Goal: Information Seeking & Learning: Find specific fact

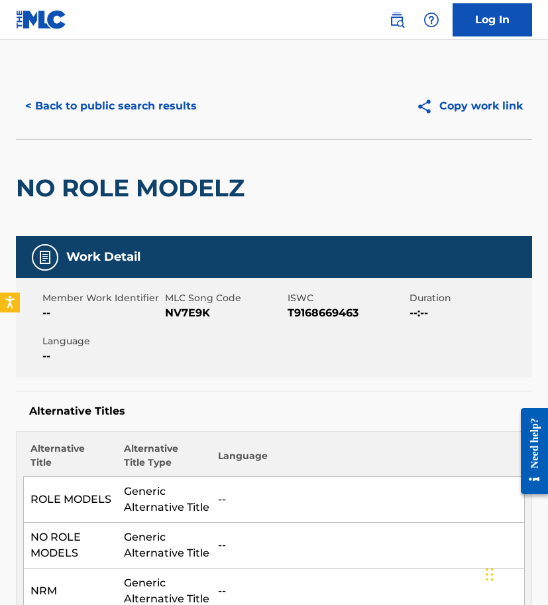
click at [130, 92] on button "< Back to public search results" at bounding box center [111, 105] width 190 height 33
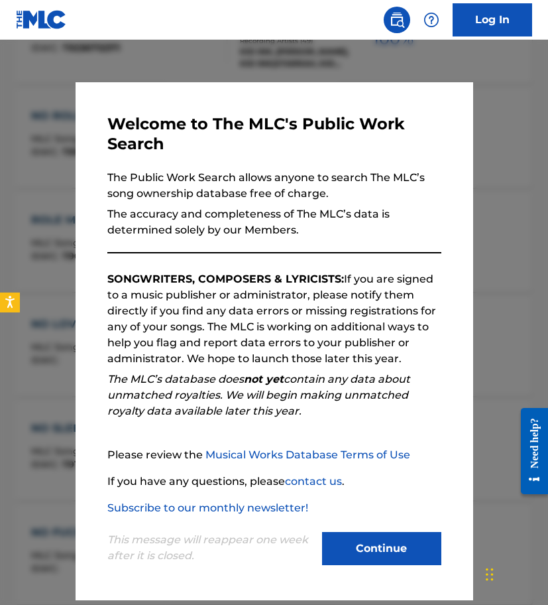
click at [390, 531] on div "This message will reappear one week after it is closed. Continue" at bounding box center [274, 542] width 334 height 52
click at [375, 548] on button "Continue" at bounding box center [381, 548] width 119 height 33
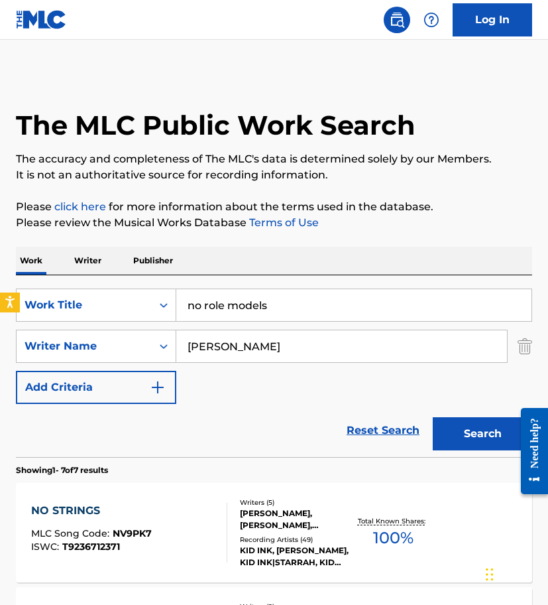
scroll to position [0, 0]
click at [231, 310] on input "no role models" at bounding box center [353, 305] width 355 height 32
click at [231, 309] on input "no role models" at bounding box center [353, 305] width 355 height 32
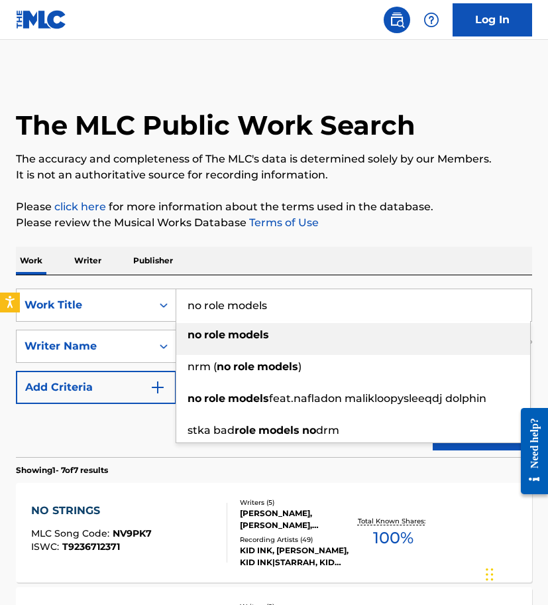
paste input "Do You Wanna Eat"
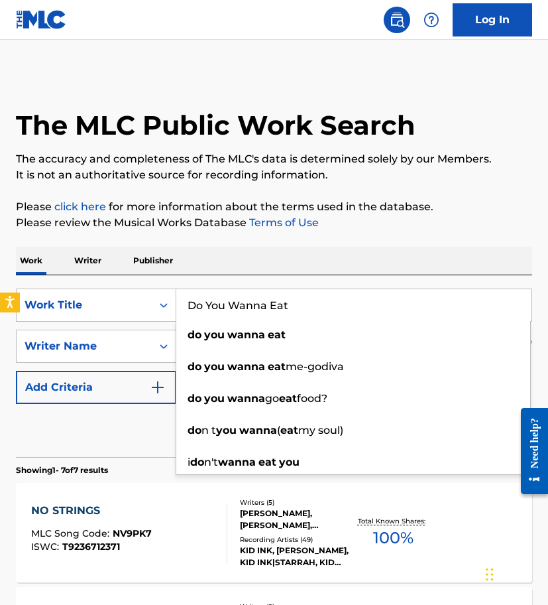
type input "Do You Wanna Eat"
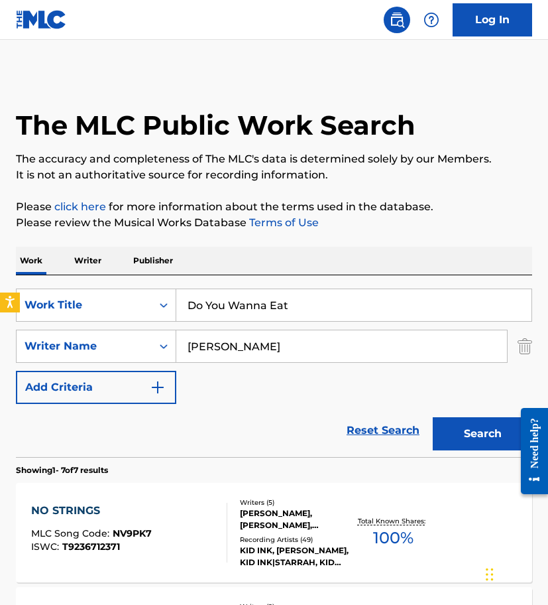
click at [234, 347] on input "[PERSON_NAME]" at bounding box center [341, 346] width 331 height 32
click at [233, 347] on input "[PERSON_NAME]" at bounding box center [341, 346] width 331 height 32
click at [237, 350] on input "[PERSON_NAME]" at bounding box center [341, 346] width 331 height 32
click at [236, 351] on input "[PERSON_NAME]" at bounding box center [341, 346] width 331 height 32
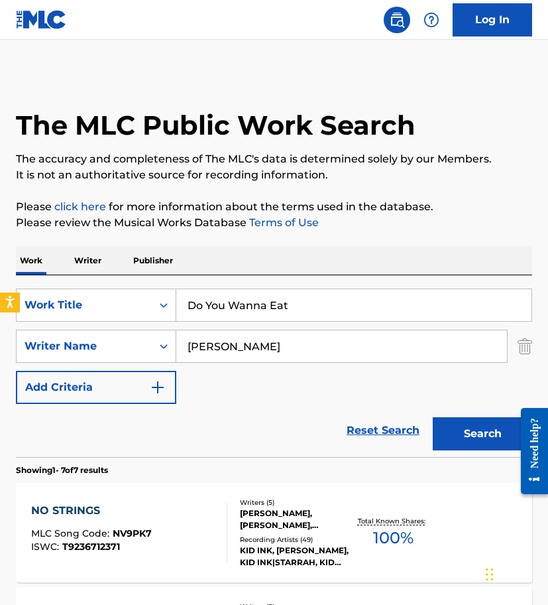
click at [236, 351] on input "[PERSON_NAME]" at bounding box center [341, 346] width 331 height 32
paste input "BAYLYNN"
type input "BAYLYNN"
click at [497, 435] on button "Search" at bounding box center [482, 433] width 99 height 33
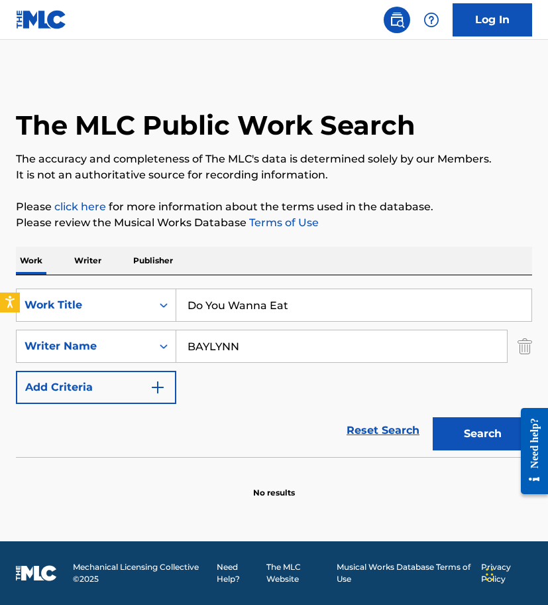
click at [319, 298] on input "Do You Wanna Eat" at bounding box center [353, 305] width 355 height 32
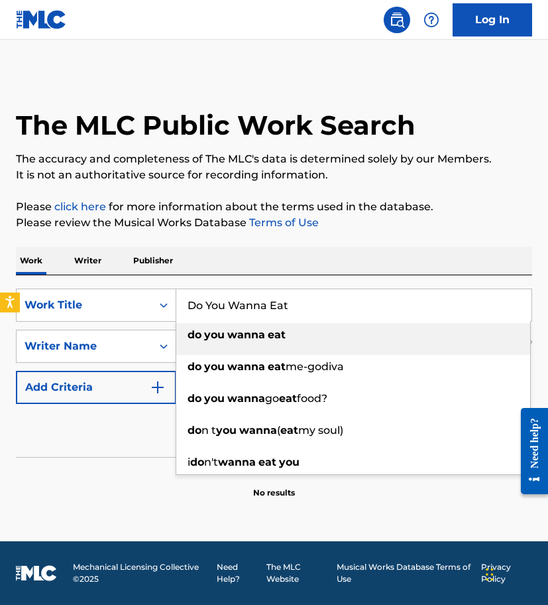
click at [307, 310] on input "Do You Wanna Eat" at bounding box center [353, 305] width 355 height 32
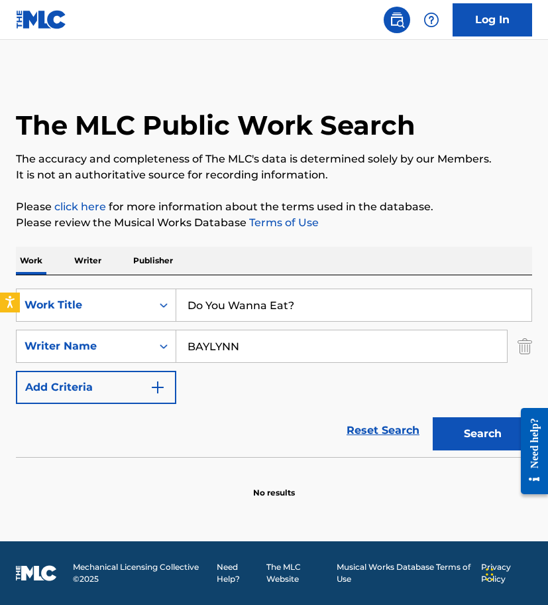
type input "Do You Wanna Eat?"
click at [483, 434] on button "Search" at bounding box center [482, 433] width 99 height 33
click at [237, 361] on input "BAYLYNN" at bounding box center [341, 346] width 331 height 32
